Goal: Navigation & Orientation: Find specific page/section

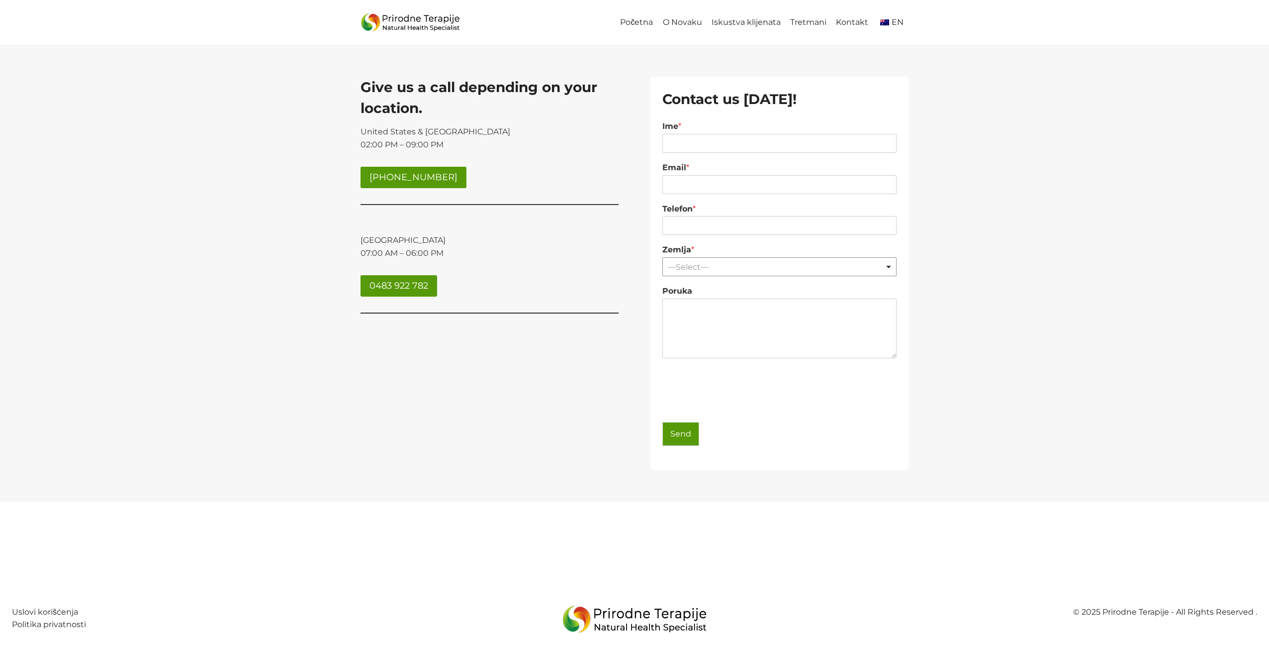
click at [853, 23] on link "Kontakt" at bounding box center [853, 22] width 42 height 22
click at [809, 21] on link "Tretmani" at bounding box center [808, 22] width 46 height 22
click at [739, 20] on link "Iskustva klijenata" at bounding box center [746, 22] width 79 height 22
click at [896, 22] on span "EN" at bounding box center [898, 21] width 12 height 9
click at [635, 21] on link "Home" at bounding box center [617, 22] width 34 height 22
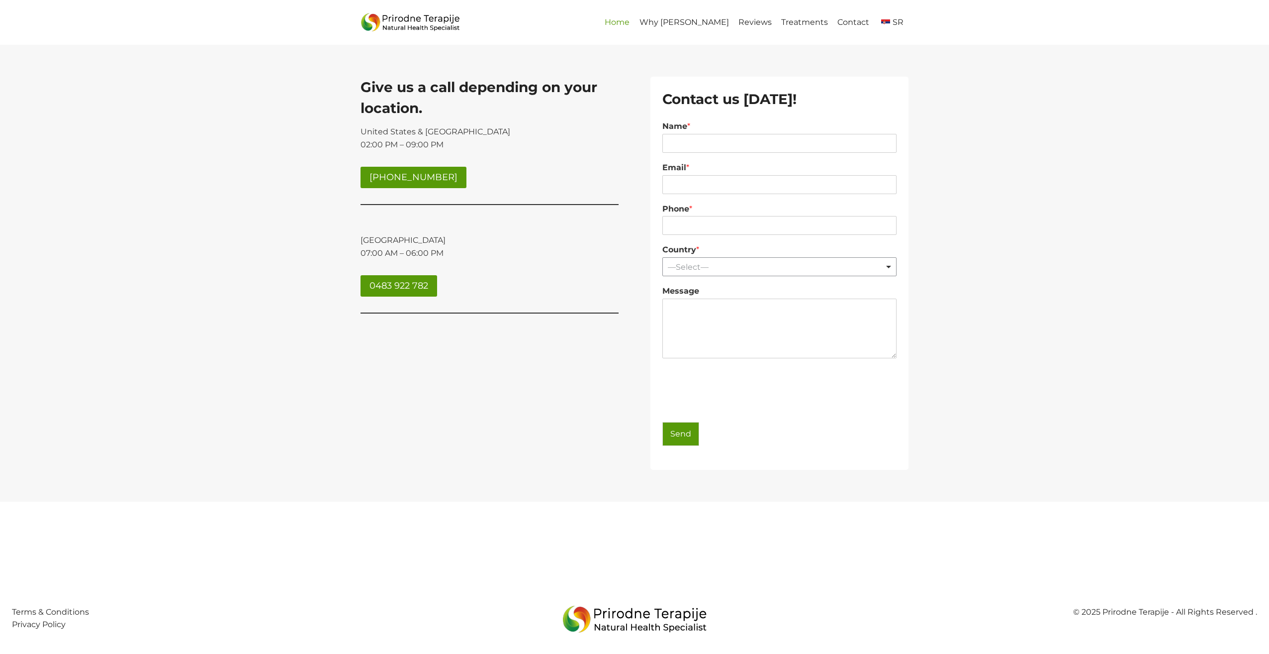
click at [635, 22] on link "Home" at bounding box center [617, 22] width 34 height 22
click at [49, 611] on link "Uslovi korišćenja" at bounding box center [45, 611] width 66 height 9
click at [701, 27] on link "O Novaku" at bounding box center [682, 22] width 49 height 22
click at [635, 21] on link "Home" at bounding box center [617, 22] width 34 height 22
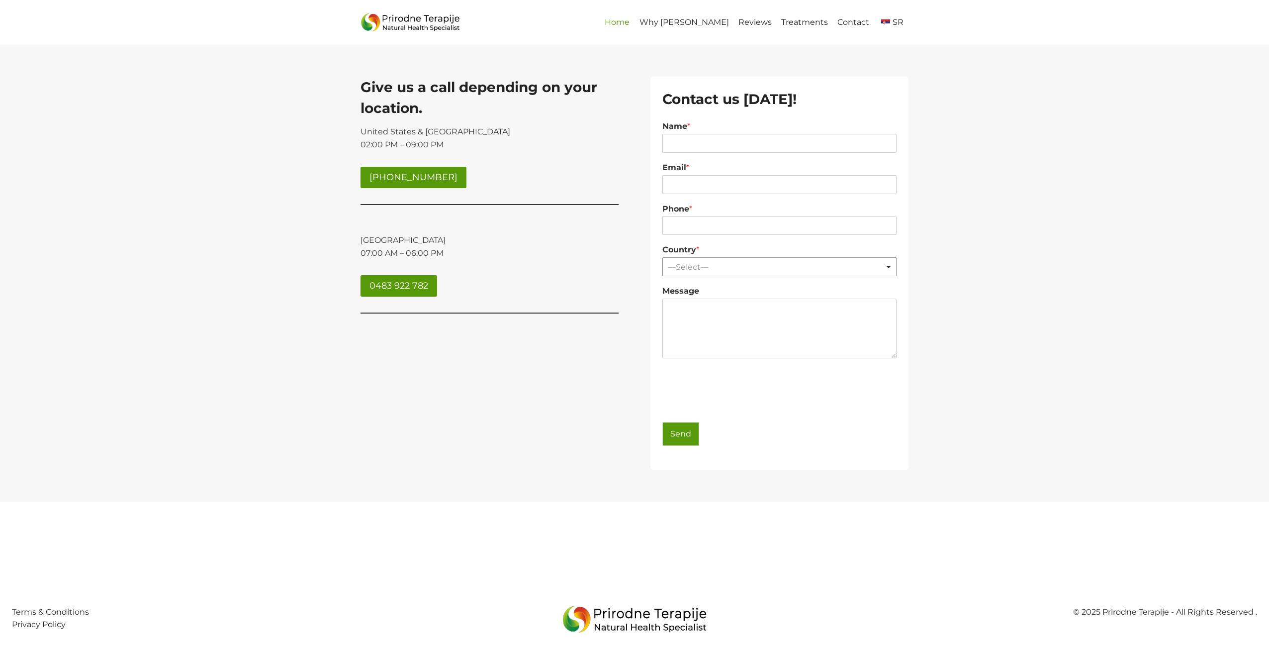
click at [635, 21] on link "Home" at bounding box center [617, 22] width 34 height 22
drag, startPoint x: 668, startPoint y: 21, endPoint x: 715, endPoint y: 3, distance: 50.7
click at [635, 20] on link "Home" at bounding box center [617, 22] width 34 height 22
click at [690, 18] on link "O Novaku" at bounding box center [682, 22] width 49 height 22
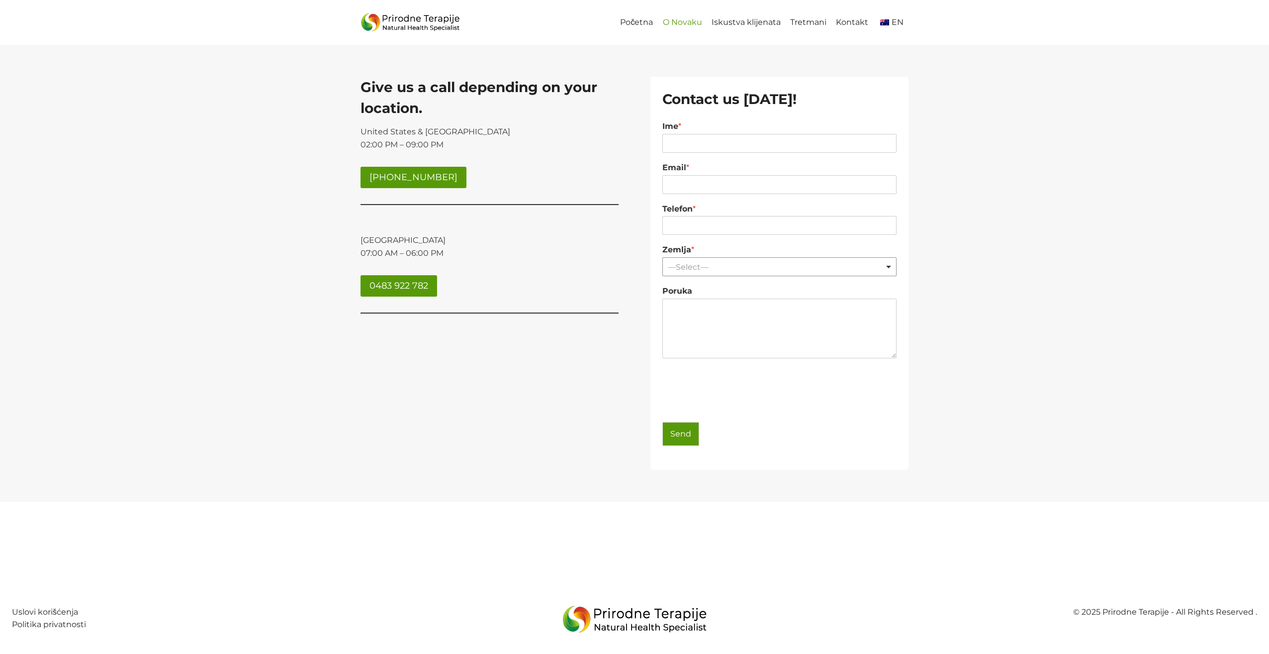
click at [690, 18] on link "O Novaku" at bounding box center [682, 22] width 49 height 22
